Goal: Transaction & Acquisition: Subscribe to service/newsletter

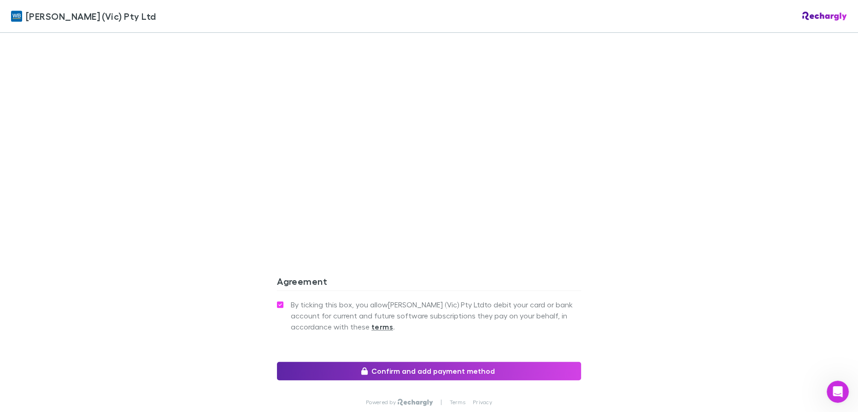
scroll to position [670, 0]
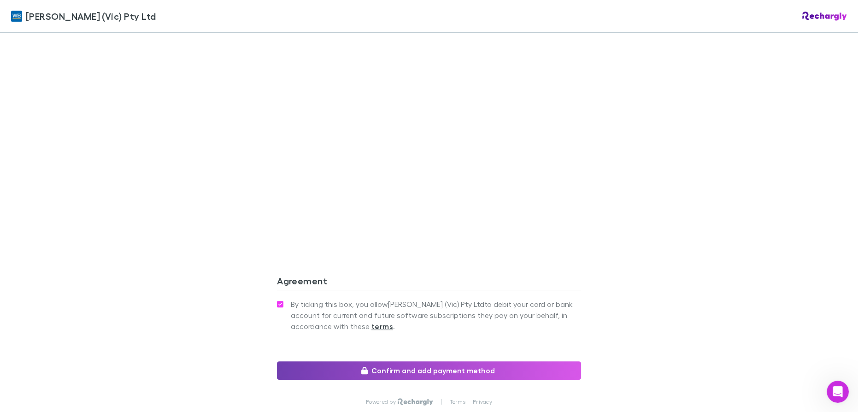
click at [399, 369] on button "Confirm and add payment method" at bounding box center [429, 370] width 304 height 18
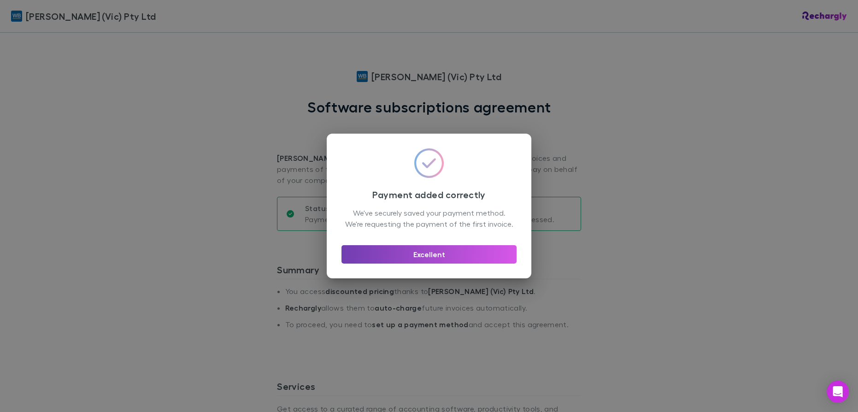
click at [406, 262] on button "Excellent" at bounding box center [428, 254] width 175 height 18
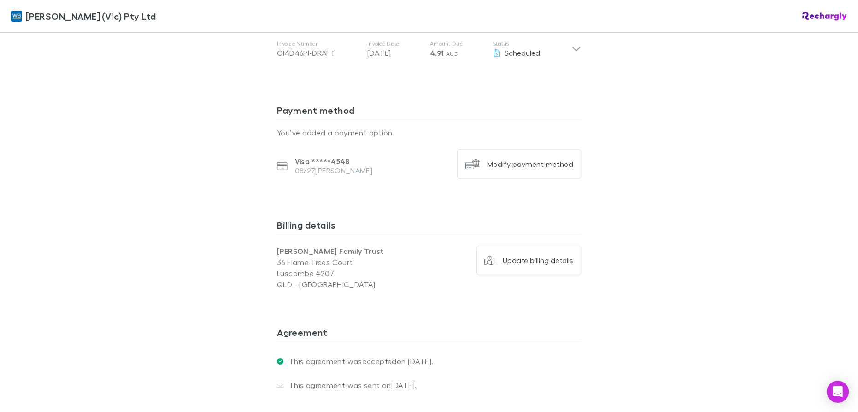
scroll to position [628, 0]
